Goal: Transaction & Acquisition: Obtain resource

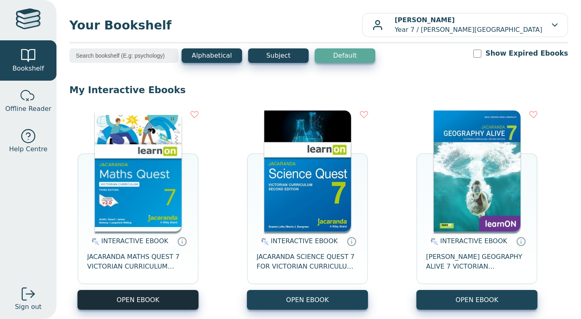
click at [100, 302] on button "OPEN EBOOK" at bounding box center [137, 300] width 121 height 20
click at [158, 299] on button "OPEN EBOOK" at bounding box center [137, 300] width 121 height 20
